Goal: Browse casually

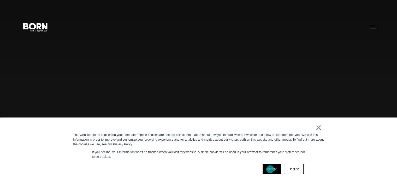
click at [270, 169] on link "Accept" at bounding box center [271, 169] width 19 height 10
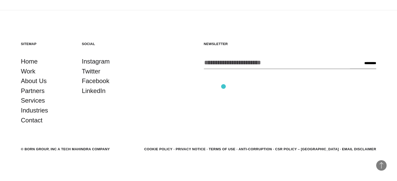
scroll to position [1367, 0]
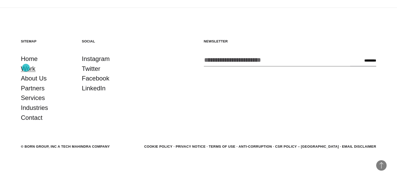
click at [26, 68] on link "Work" at bounding box center [28, 69] width 15 height 10
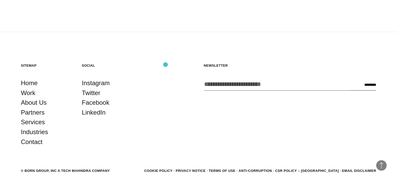
scroll to position [1341, 0]
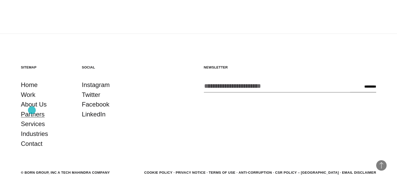
click at [32, 110] on link "Partners" at bounding box center [33, 115] width 24 height 10
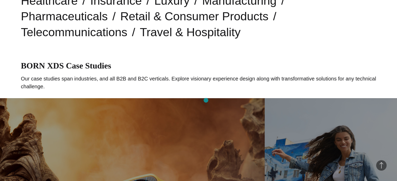
scroll to position [287, 0]
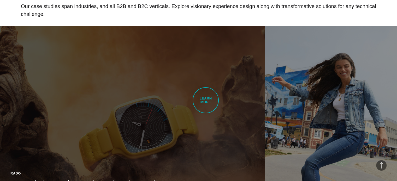
click at [205, 100] on link "Rado Upgraded Experience Through UI/UX and Content Strategy BORN developed Rado…" at bounding box center [132, 130] width 264 height 208
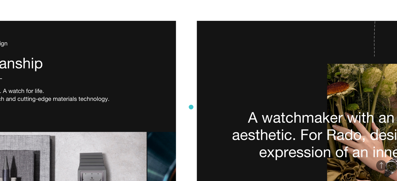
scroll to position [1199, 0]
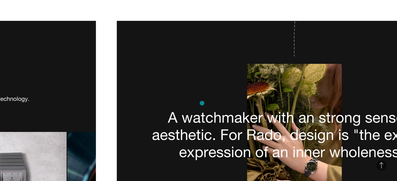
click at [202, 103] on img at bounding box center [294, 132] width 355 height 222
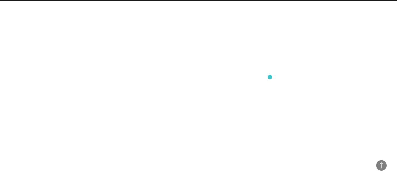
scroll to position [3223, 0]
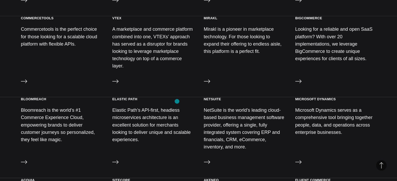
scroll to position [235, 0]
